Goal: Check status: Check status

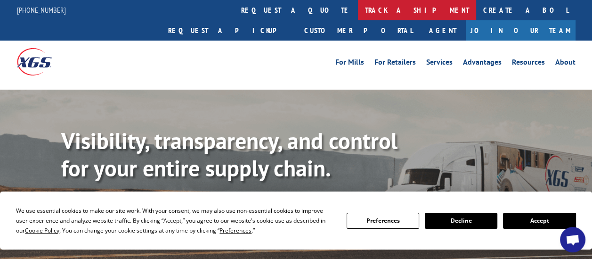
click at [358, 11] on link "track a shipment" at bounding box center [417, 10] width 118 height 20
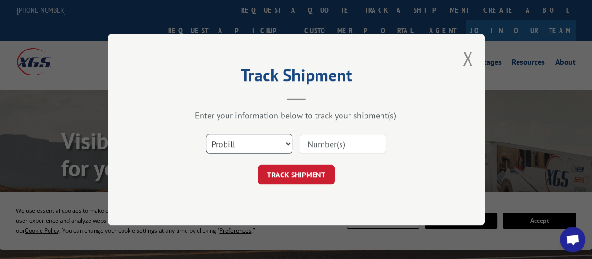
click at [289, 141] on select "Select category... Probill BOL PO" at bounding box center [249, 144] width 87 height 20
select select "bol"
click at [206, 134] on select "Select category... Probill BOL PO" at bounding box center [249, 144] width 87 height 20
click at [325, 139] on input at bounding box center [343, 144] width 87 height 20
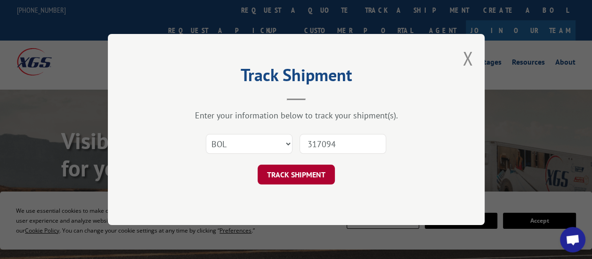
type input "317094"
click at [284, 168] on button "TRACK SHIPMENT" at bounding box center [296, 174] width 77 height 20
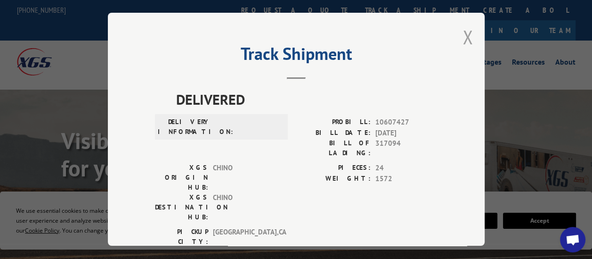
click at [465, 39] on button "Close modal" at bounding box center [467, 36] width 10 height 25
